Goal: Information Seeking & Learning: Understand process/instructions

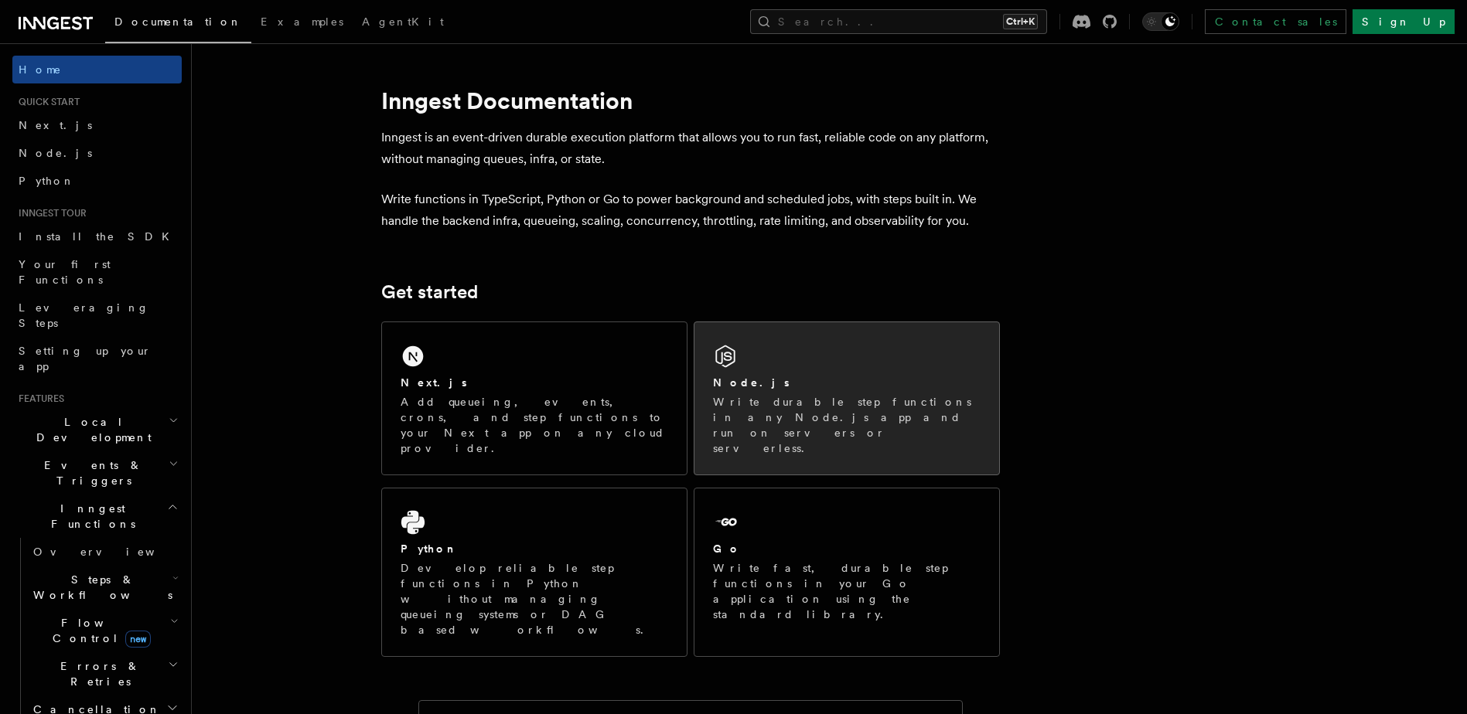
click at [762, 395] on p "Write durable step functions in any Node.js app and run on servers or serverles…" at bounding box center [847, 425] width 268 height 62
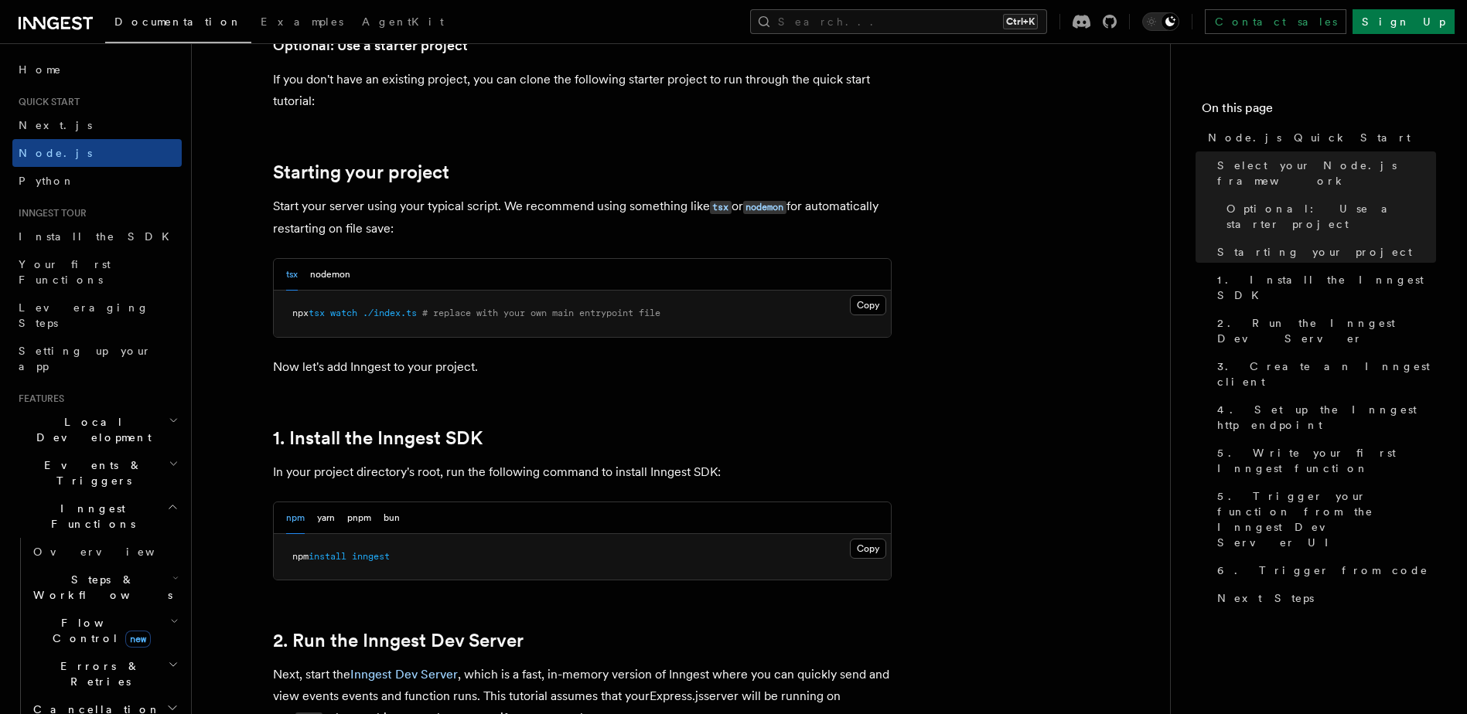
scroll to position [850, 0]
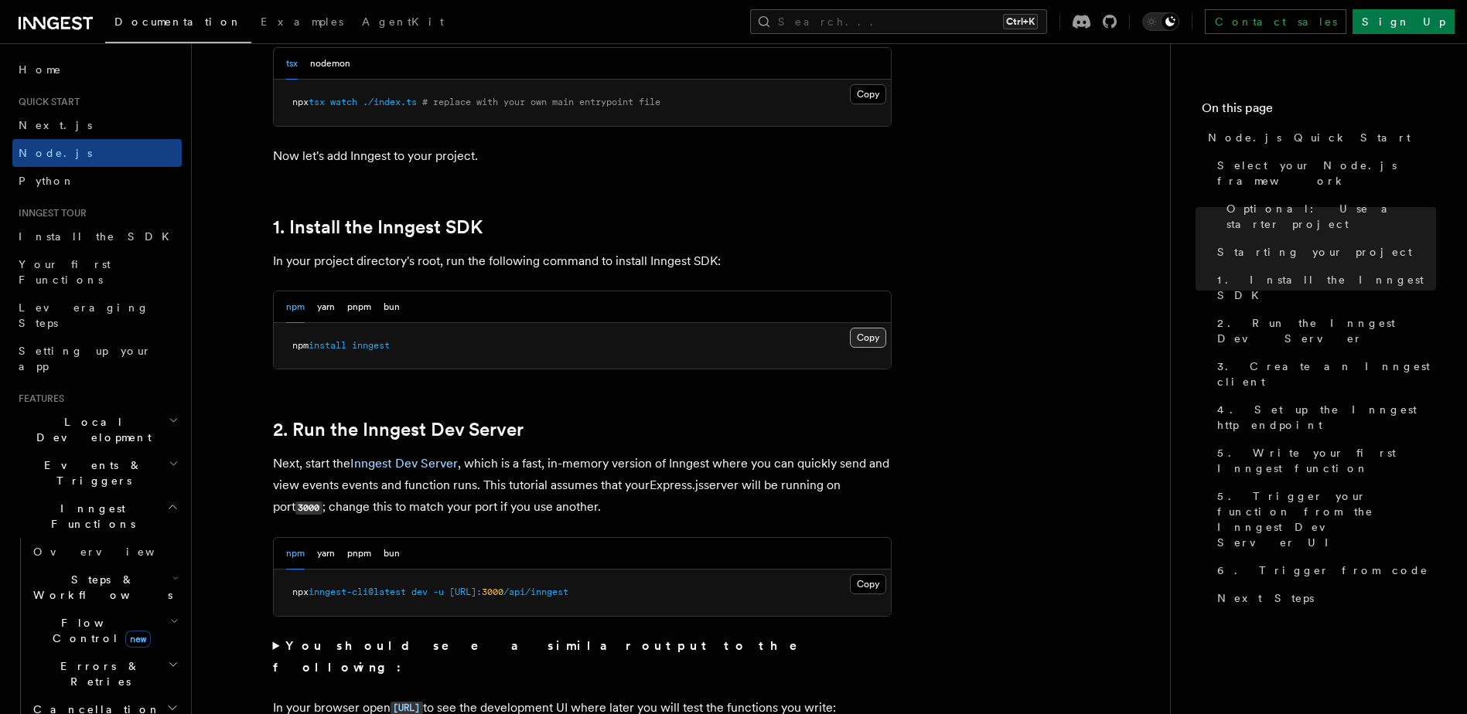
click at [864, 337] on button "Copy Copied" at bounding box center [868, 338] width 36 height 20
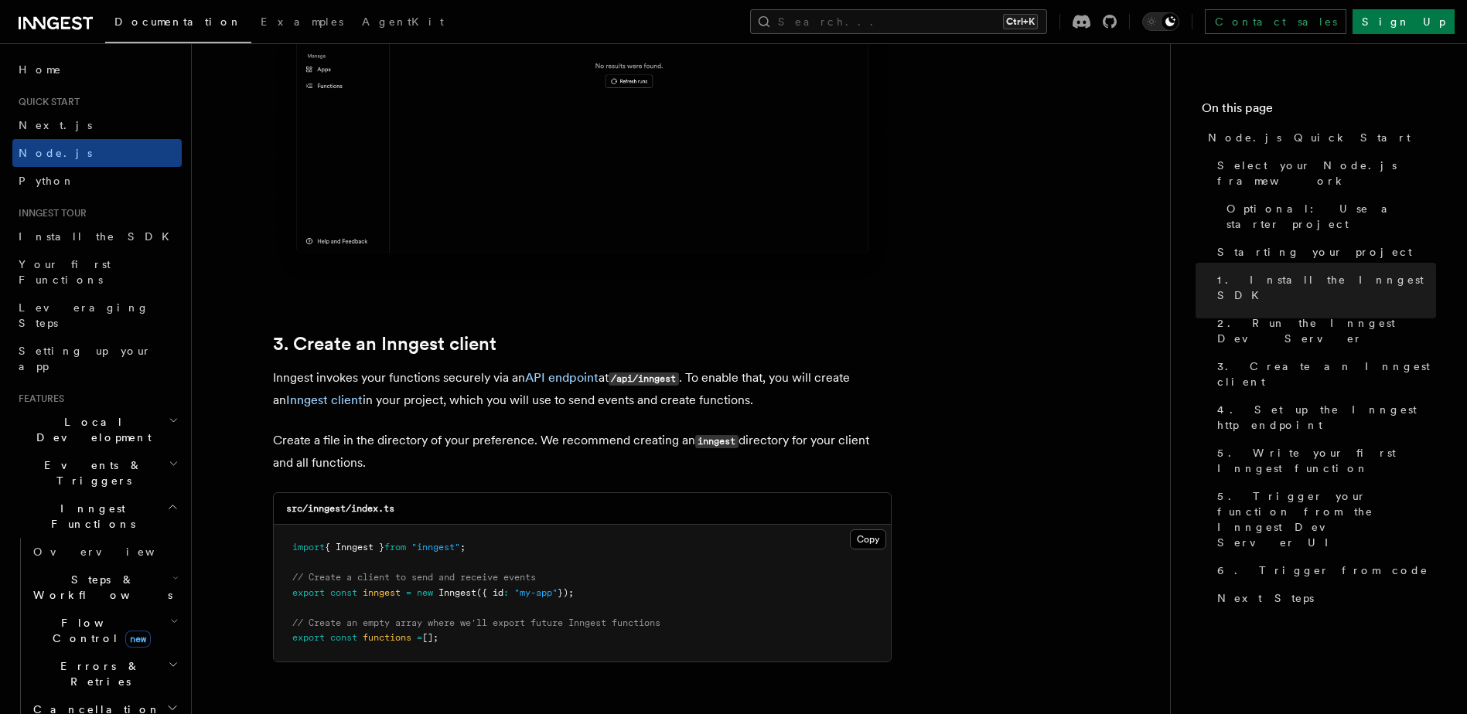
scroll to position [1701, 0]
click at [862, 536] on button "Copy Copied" at bounding box center [868, 538] width 36 height 20
